Goal: Information Seeking & Learning: Learn about a topic

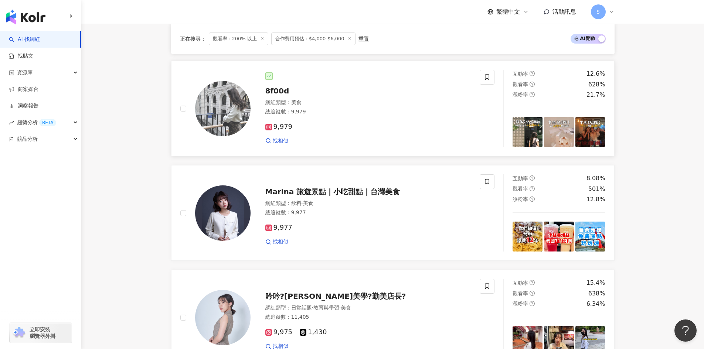
scroll to position [850, 0]
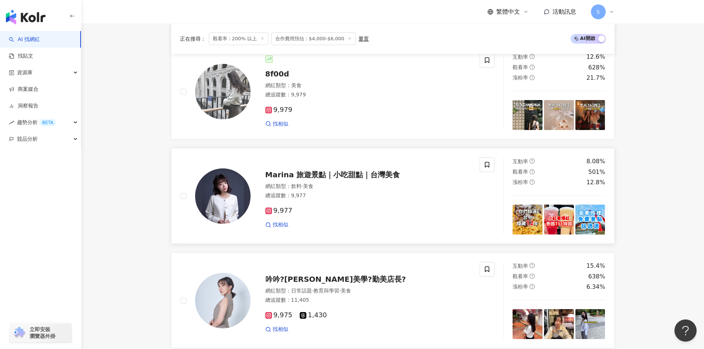
click at [408, 175] on div "Marina 旅遊景點｜小吃甜點｜台灣美食" at bounding box center [368, 175] width 206 height 10
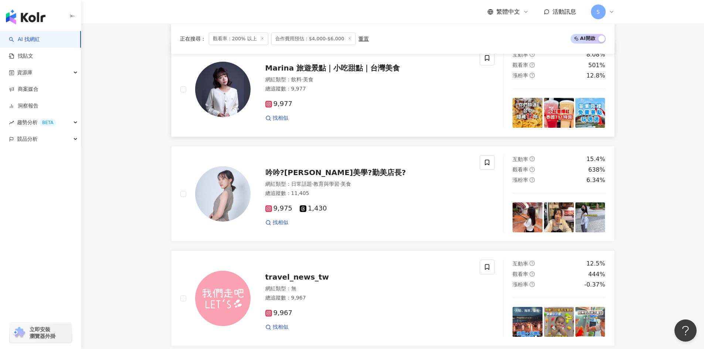
scroll to position [961, 0]
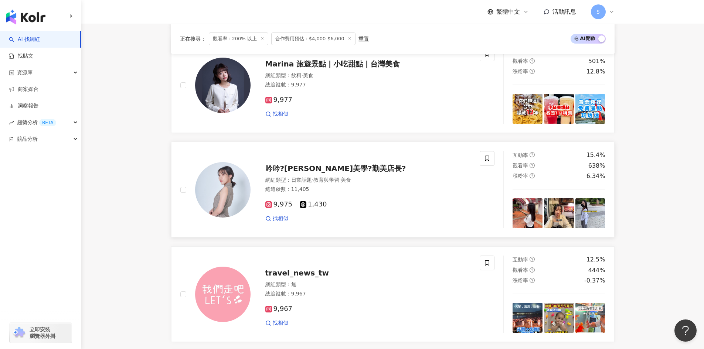
click at [350, 188] on div "總追蹤數 ： 11,405" at bounding box center [368, 189] width 206 height 7
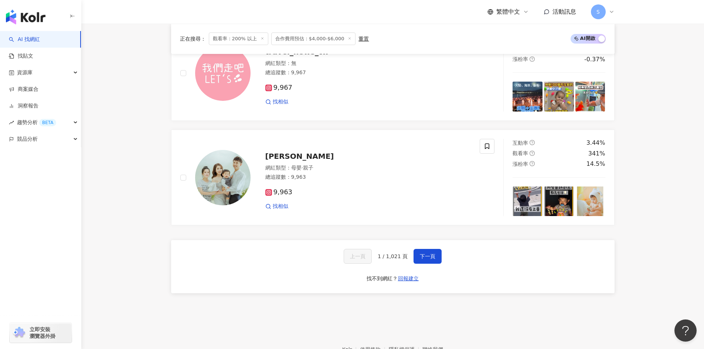
scroll to position [1183, 0]
click at [429, 255] on span "下一頁" at bounding box center [428, 256] width 16 height 6
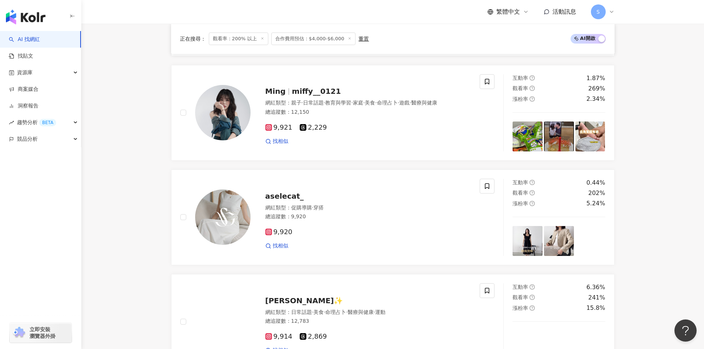
scroll to position [835, 0]
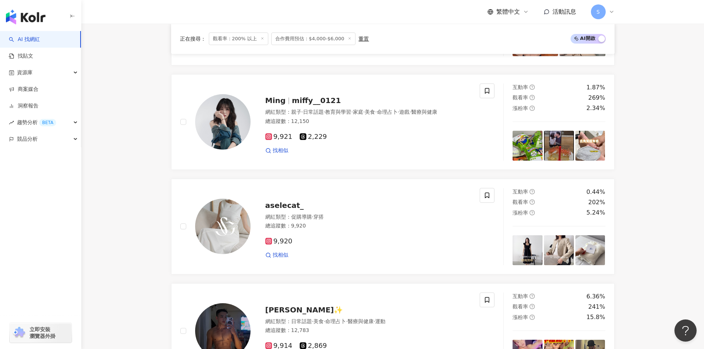
click at [411, 214] on div "網紅類型 ： 促購導購 · 穿搭" at bounding box center [368, 217] width 206 height 7
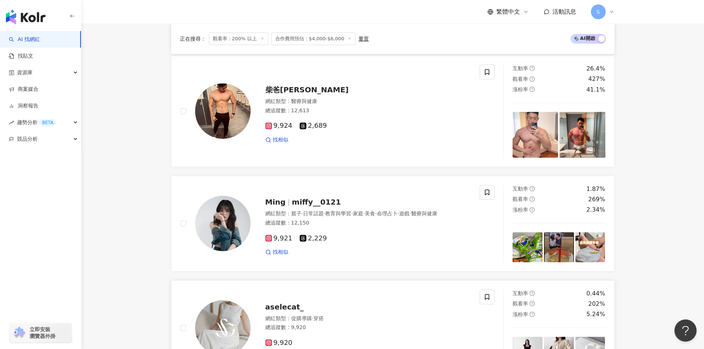
scroll to position [724, 0]
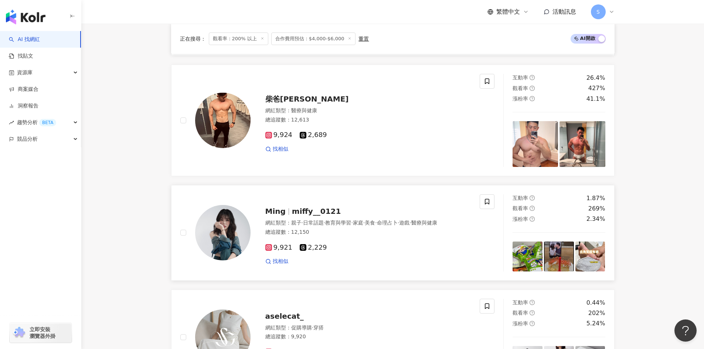
click at [391, 215] on div "Ming miffy__0121 網紅類型 ： 親子 · 日常話題 · 教育與學習 · 家庭 · 美食 · 命理占卜 · 遊戲 · 醫療與健康 總追蹤數 ： …" at bounding box center [361, 232] width 221 height 65
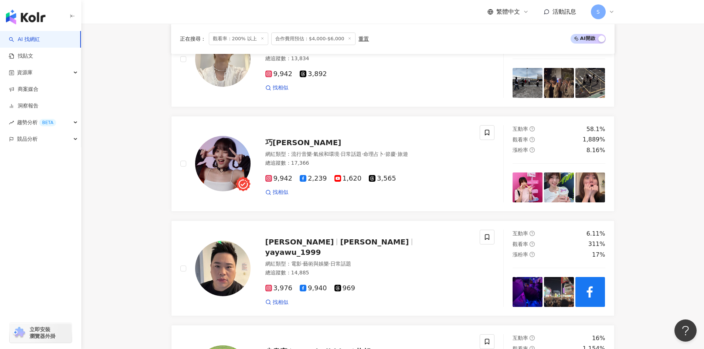
scroll to position [318, 0]
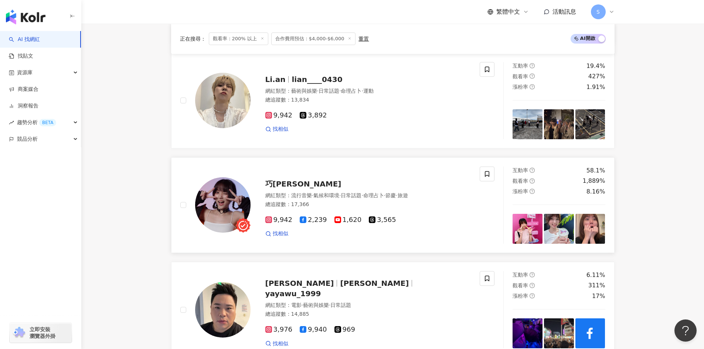
click at [385, 198] on span "·" at bounding box center [384, 196] width 1 height 6
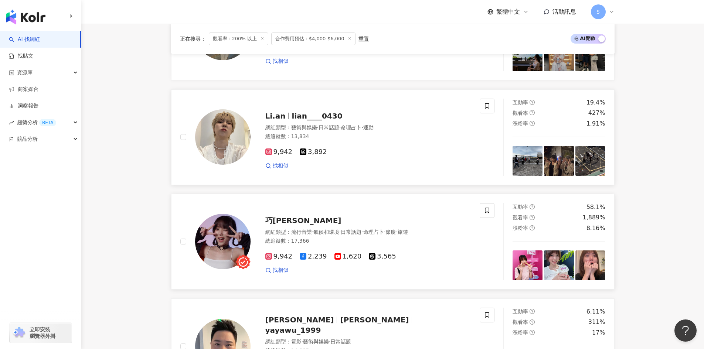
scroll to position [281, 0]
click at [372, 149] on div "9,942 3,892" at bounding box center [368, 153] width 206 height 8
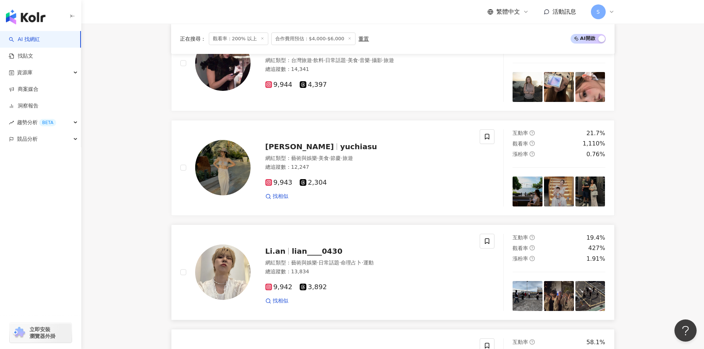
scroll to position [133, 0]
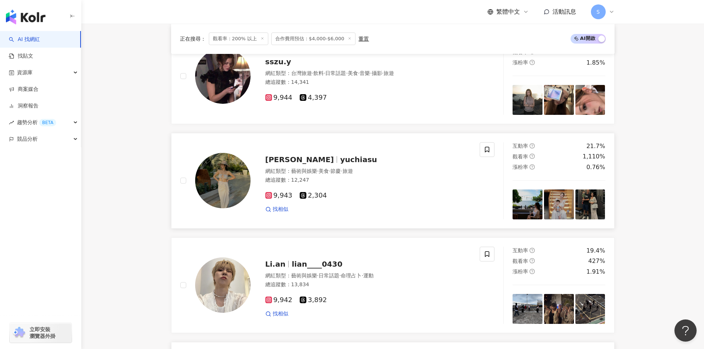
click at [342, 169] on span "·" at bounding box center [341, 171] width 1 height 6
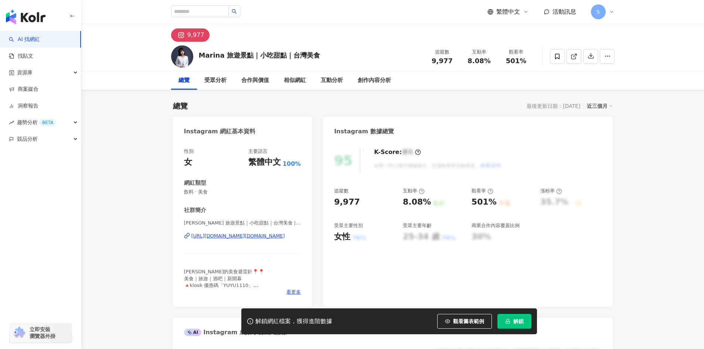
click at [231, 236] on div "https://www.instagram.com/yyoopp.food/" at bounding box center [238, 236] width 94 height 7
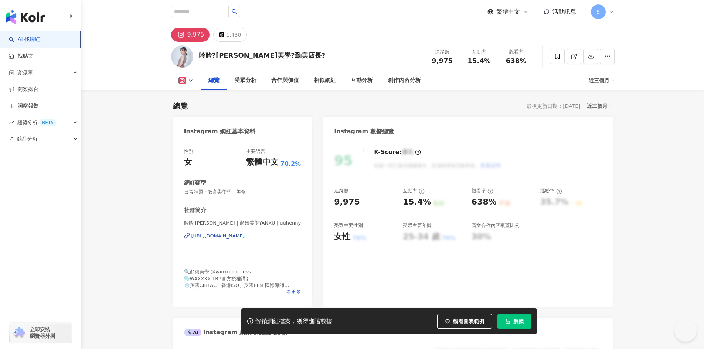
click at [241, 235] on div "https://www.instagram.com/uuhenny/" at bounding box center [218, 236] width 54 height 7
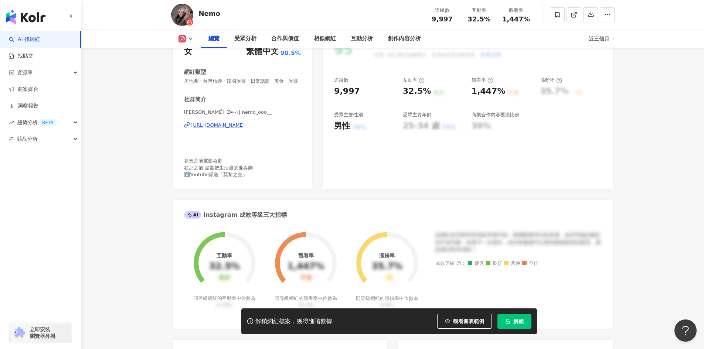
scroll to position [111, 0]
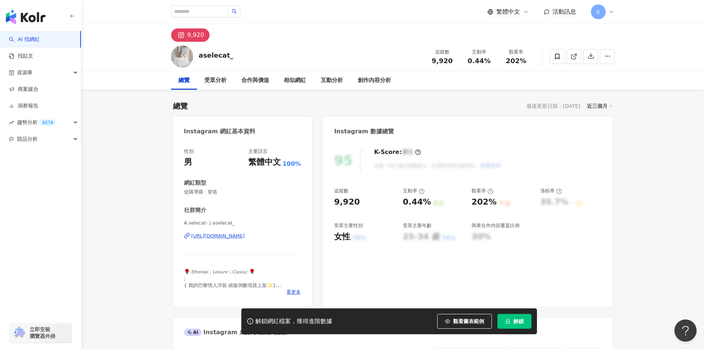
drag, startPoint x: 250, startPoint y: 248, endPoint x: 226, endPoint y: 237, distance: 26.3
click at [226, 237] on div "https://www.instagram.com/aselecat_/" at bounding box center [218, 236] width 54 height 7
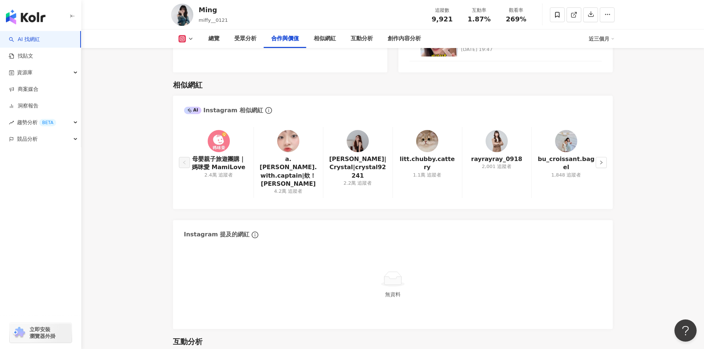
scroll to position [1109, 0]
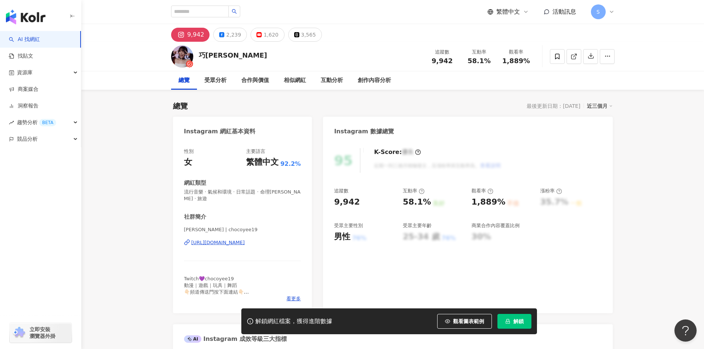
click at [245, 241] on div "[URL][DOMAIN_NAME]" at bounding box center [218, 242] width 54 height 7
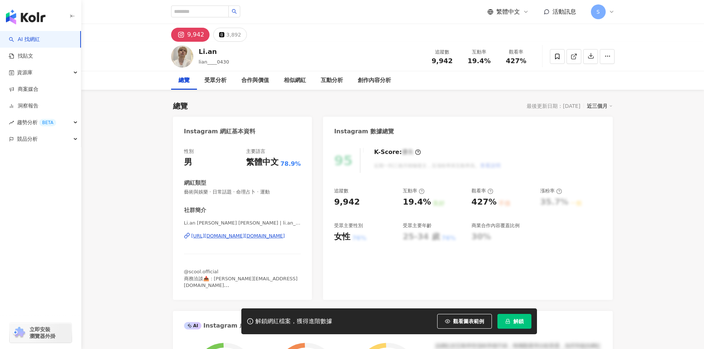
click at [242, 237] on div "https://www.instagram.com/li.an_0430/" at bounding box center [238, 236] width 94 height 7
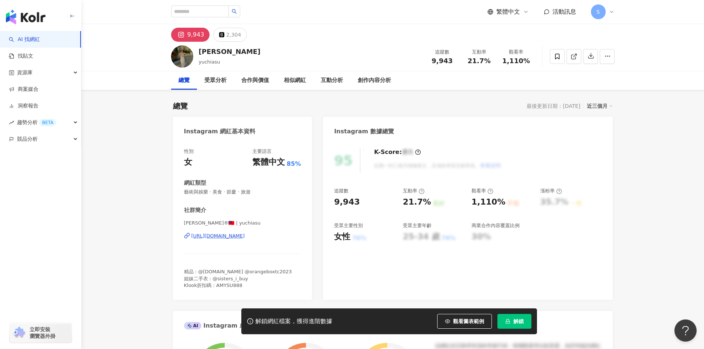
click at [238, 241] on div "[PERSON_NAME]®🇹🇼 | yuchiasu [URL][DOMAIN_NAME]" at bounding box center [242, 241] width 117 height 43
click at [245, 235] on div "[URL][DOMAIN_NAME]" at bounding box center [218, 236] width 54 height 7
